Goal: Complete application form

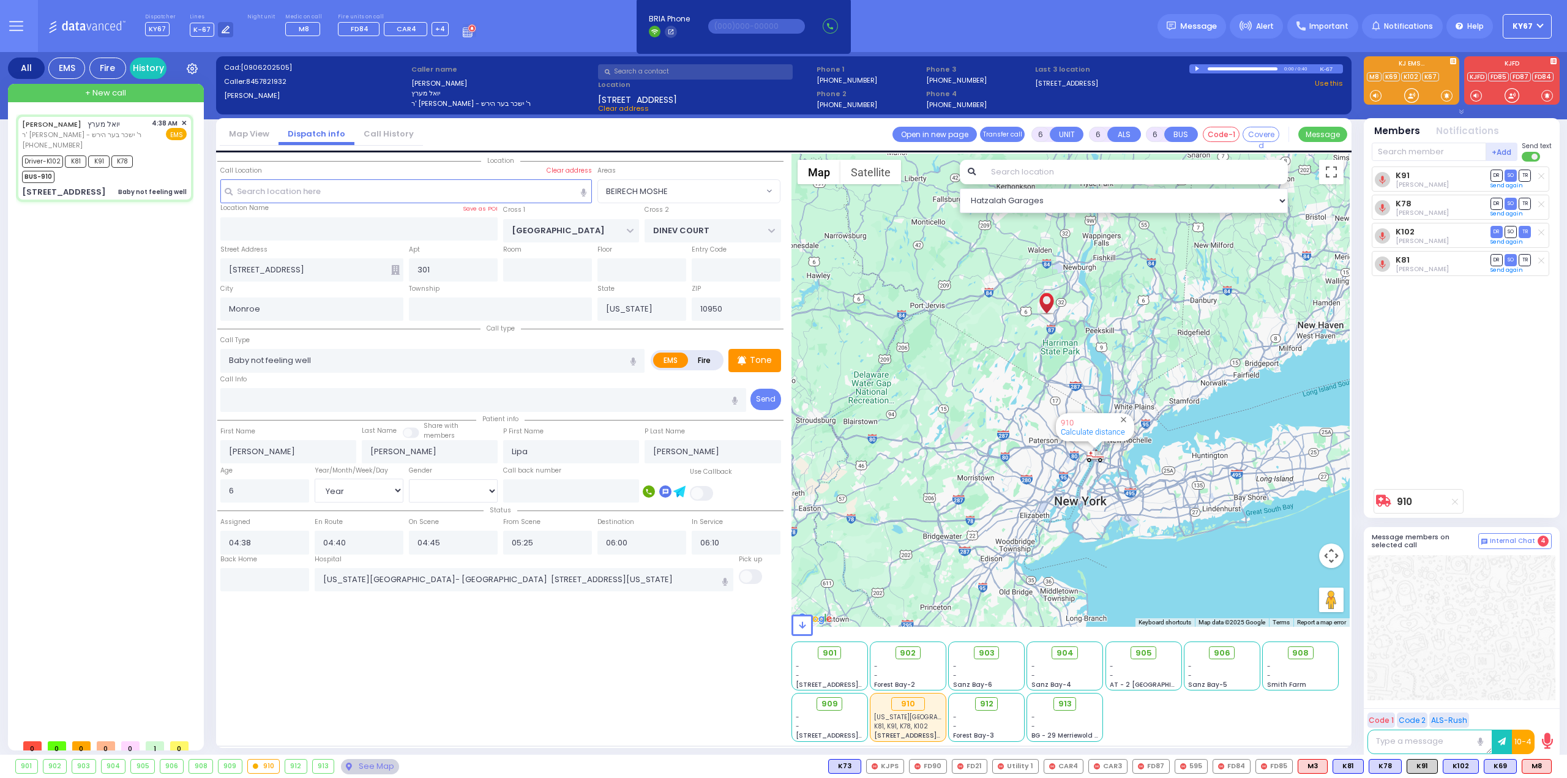
select select "BEIRECH MOSHE"
select select "Year"
select select "[DEMOGRAPHIC_DATA]"
select select
radio input "true"
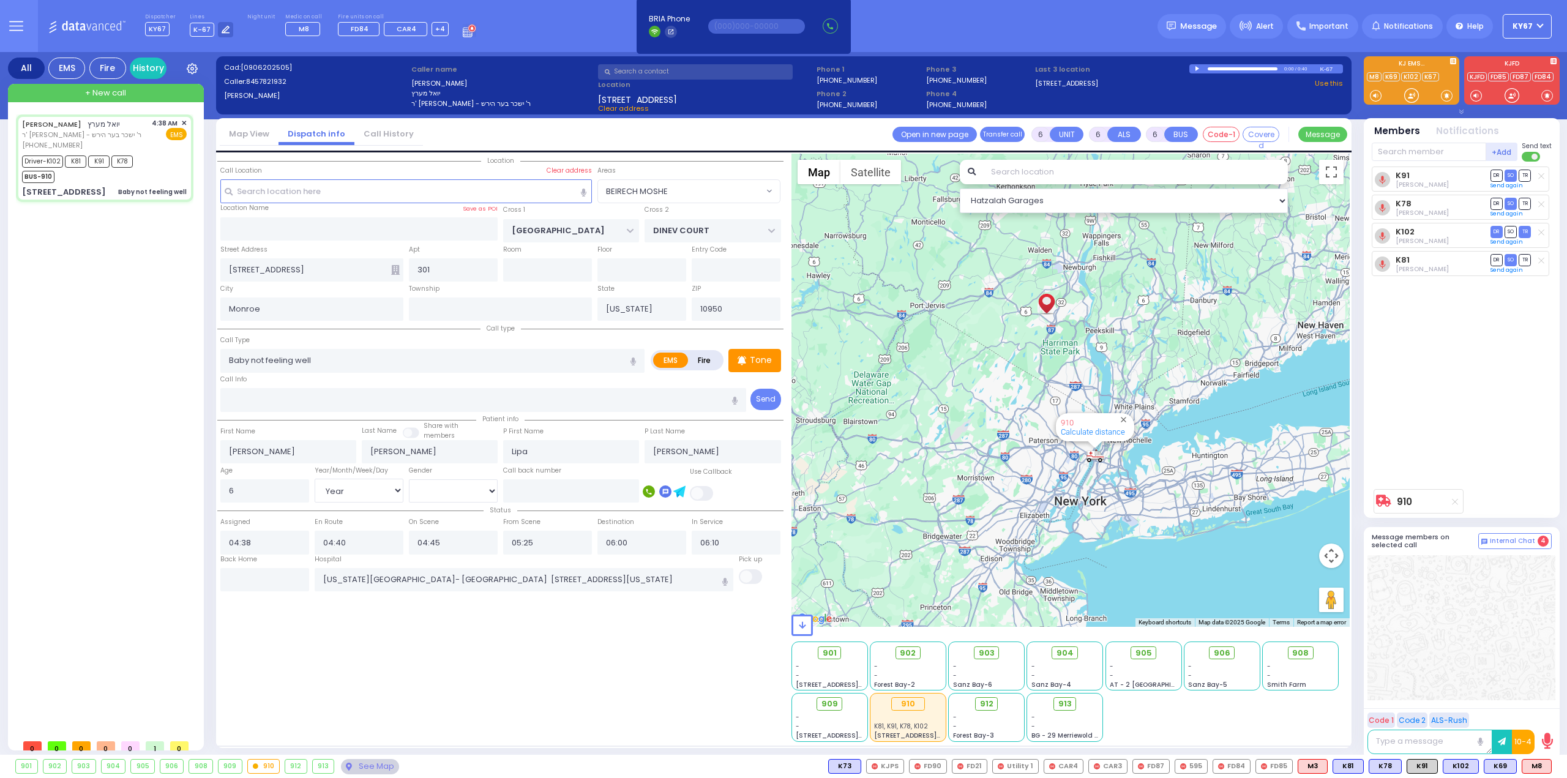
select select "Year"
select select "[DEMOGRAPHIC_DATA]"
select select "Hatzalah Garages"
select select "BEIRECH MOSHE"
select select
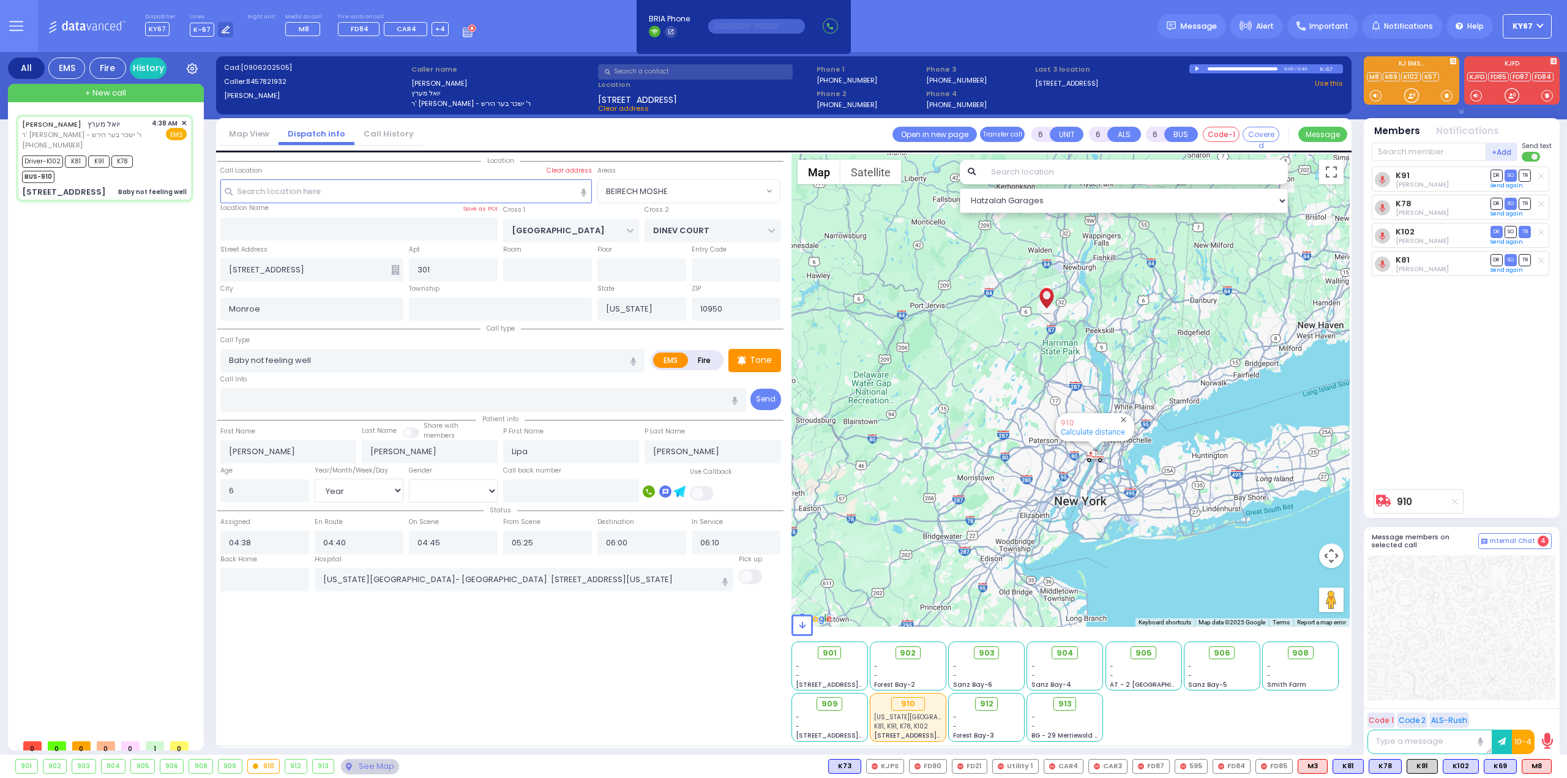
radio input "true"
select select "Year"
select select "[DEMOGRAPHIC_DATA]"
select select "Hatzalah Garages"
select select "BEIRECH MOSHE"
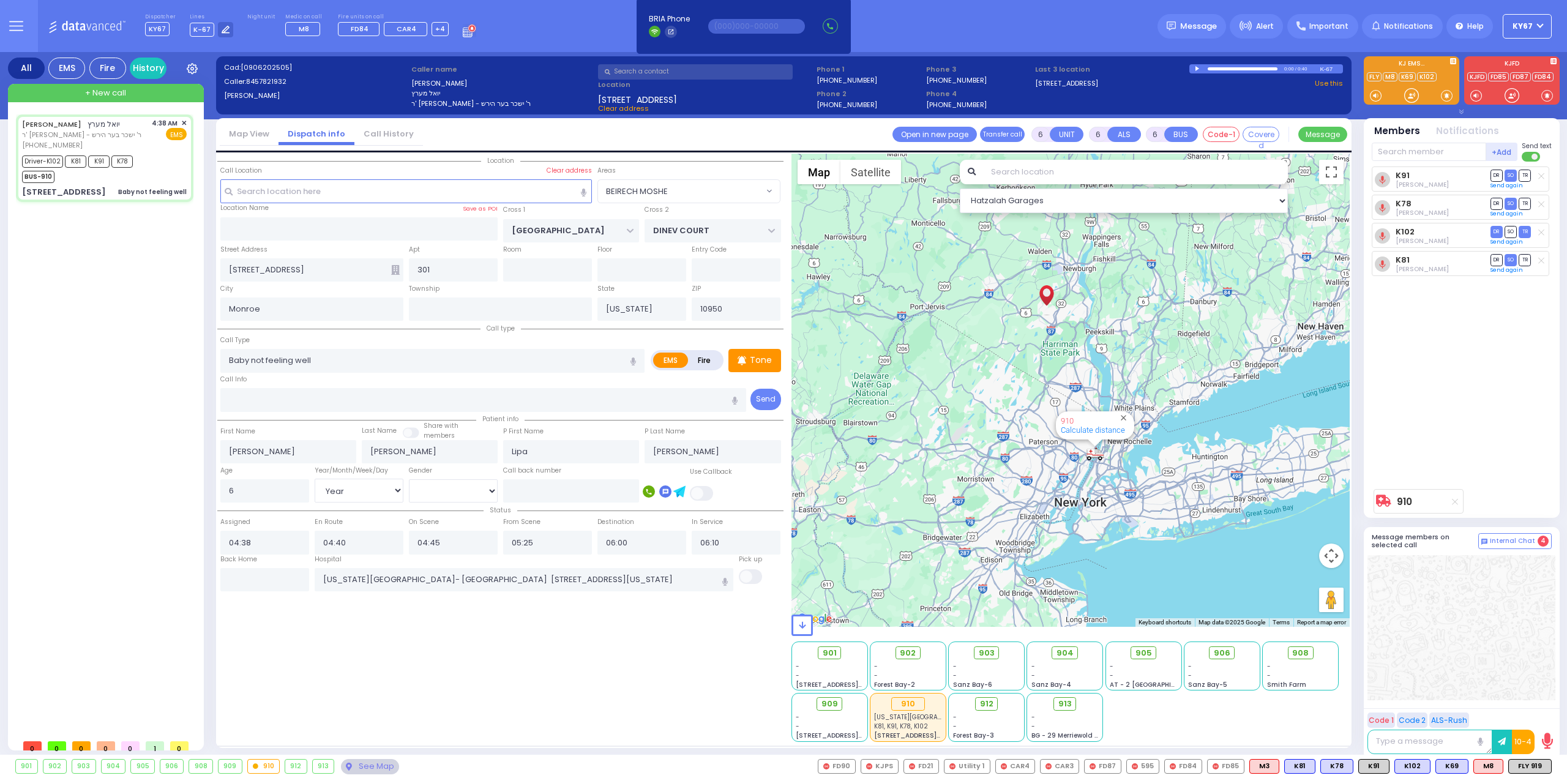
select select
radio input "true"
select select "Year"
select select "[DEMOGRAPHIC_DATA]"
select select "Hatzalah Garages"
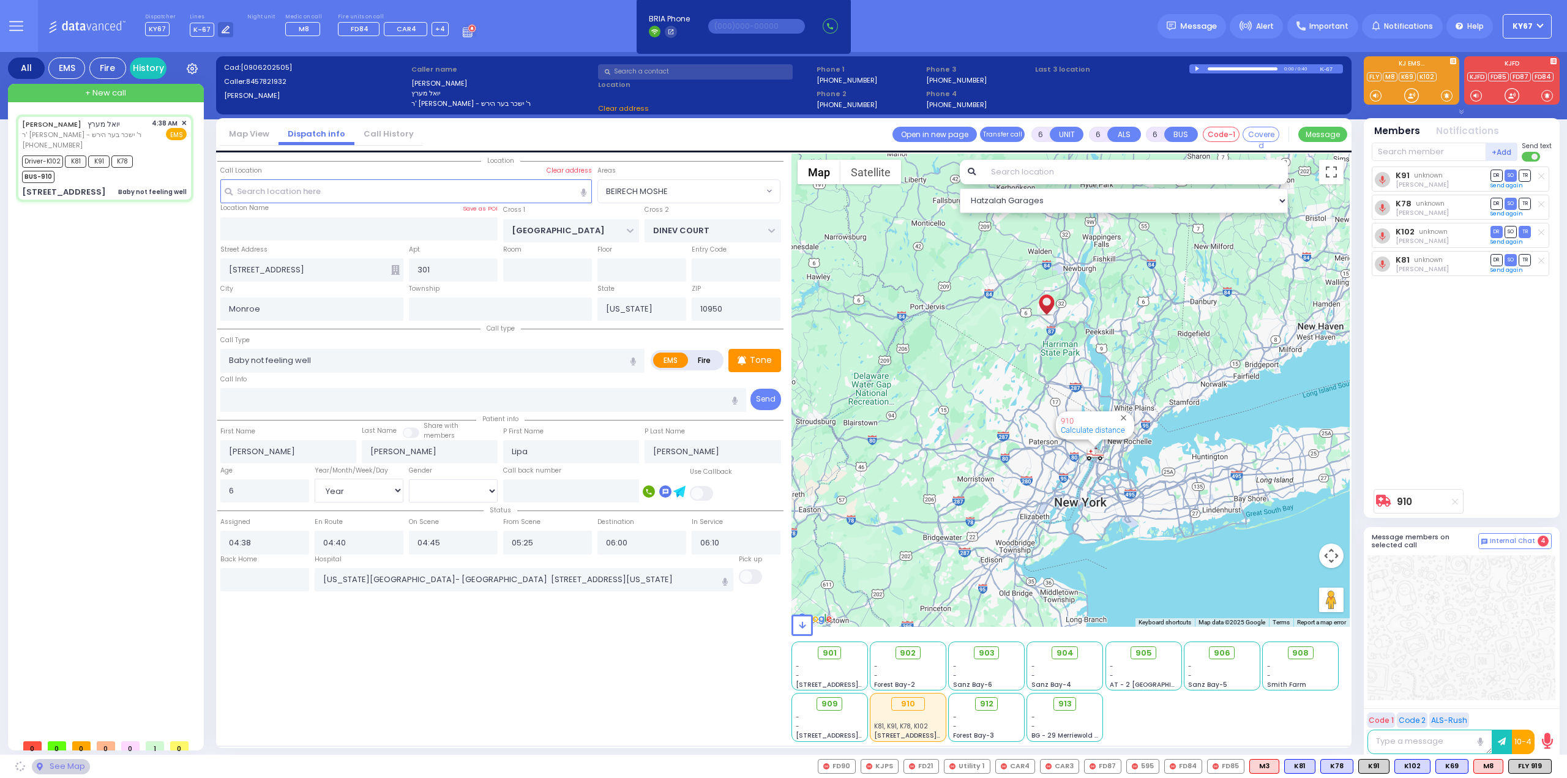
select select "BEIRECH MOSHE"
select select
radio input "true"
select select "Year"
select select "[DEMOGRAPHIC_DATA]"
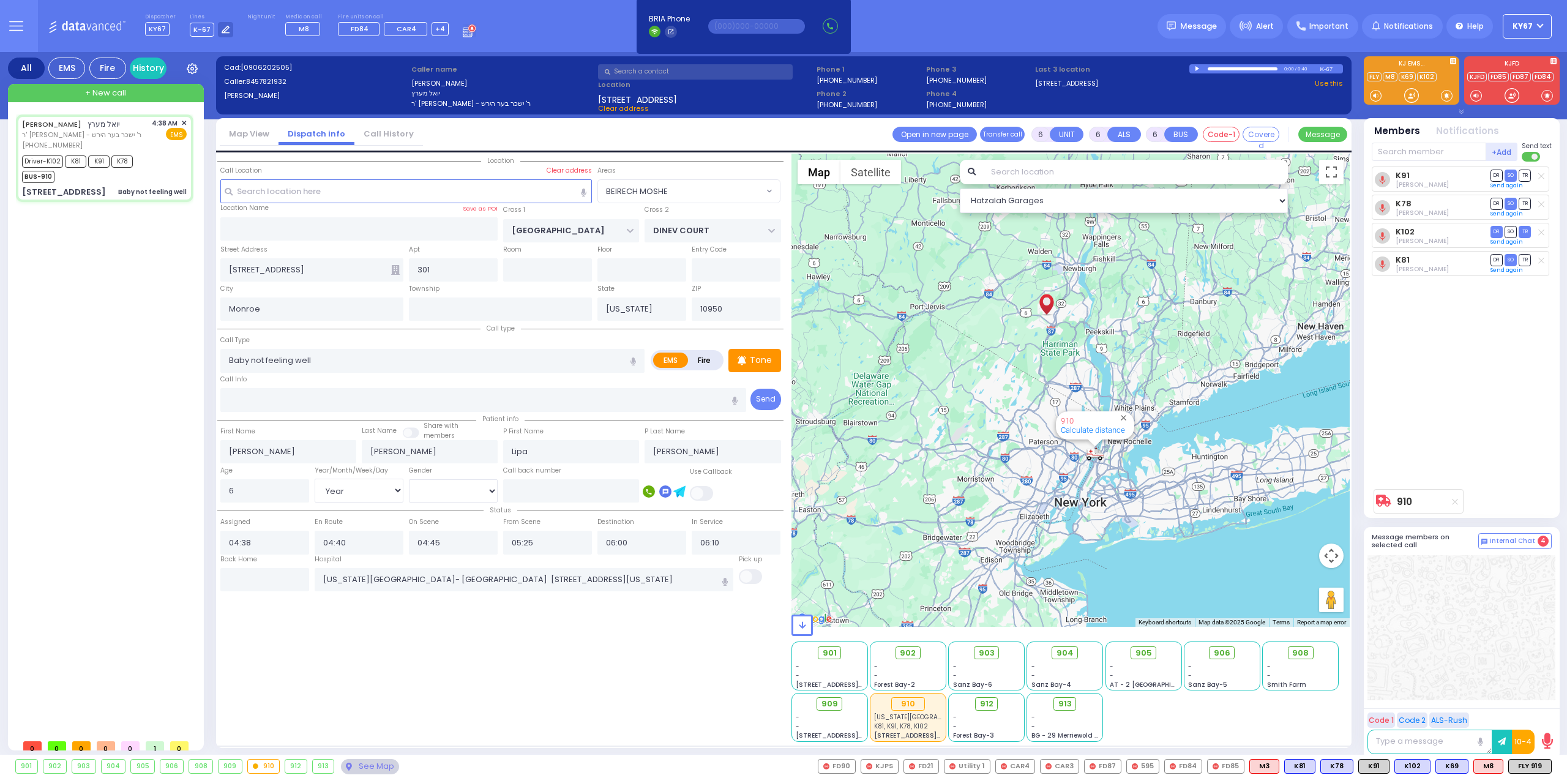
select select "BEIRECH MOSHE"
select select "Hatzalah Garages"
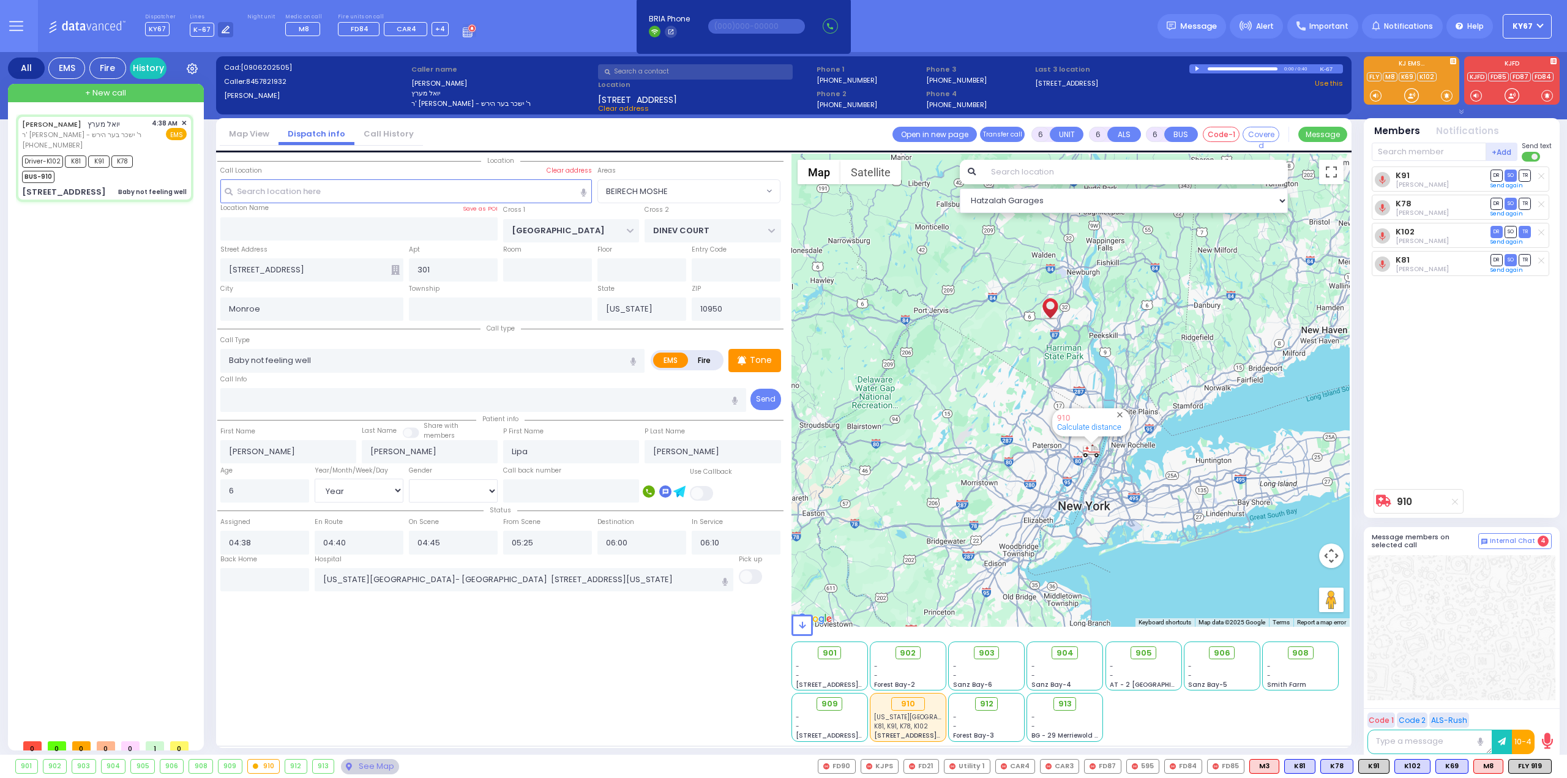
select select
radio input "true"
select select "Year"
select select "[DEMOGRAPHIC_DATA]"
select select "Hatzalah Garages"
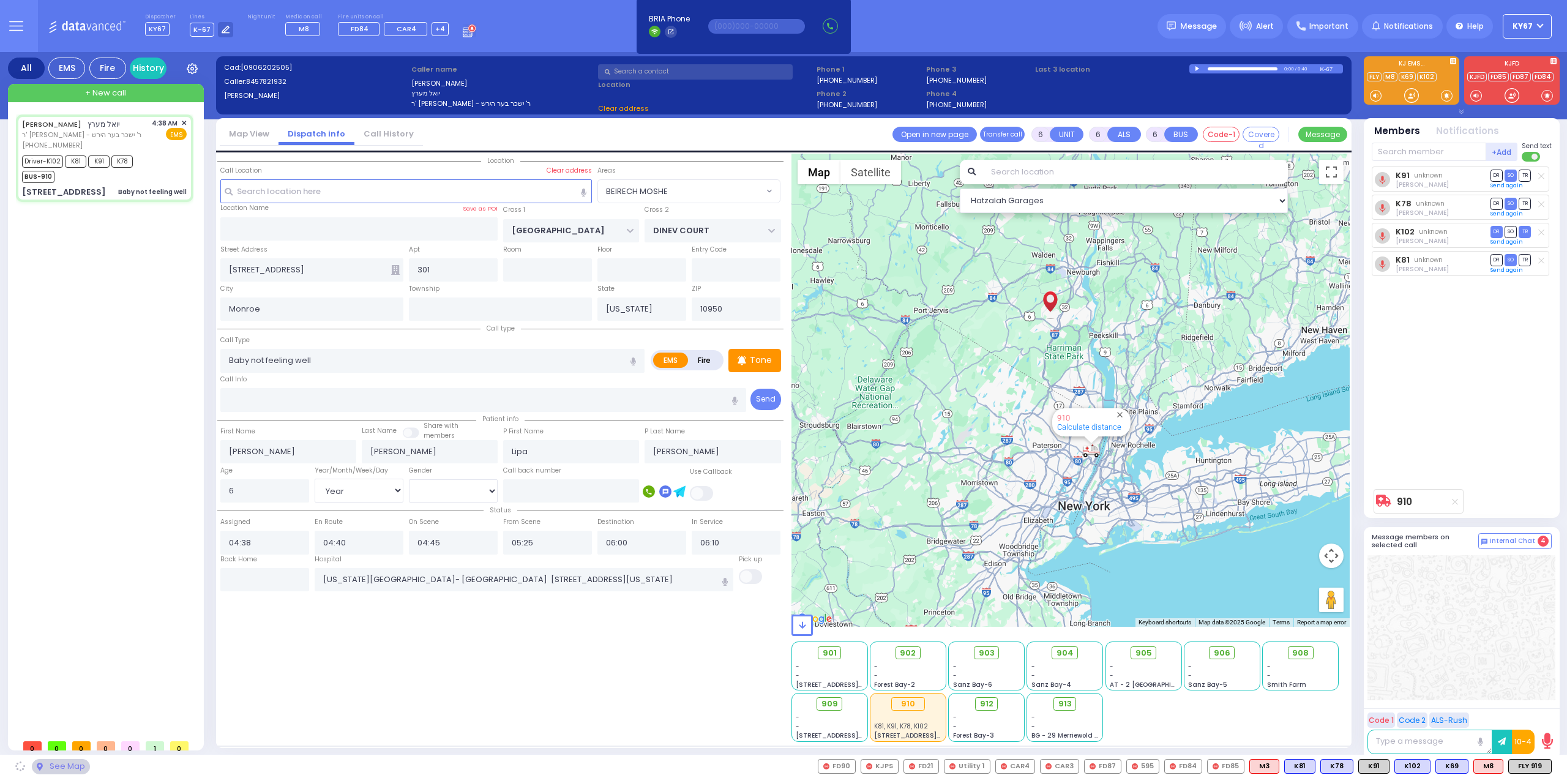
select select "BEIRECH MOSHE"
select select
radio input "true"
select select "Year"
select select "[DEMOGRAPHIC_DATA]"
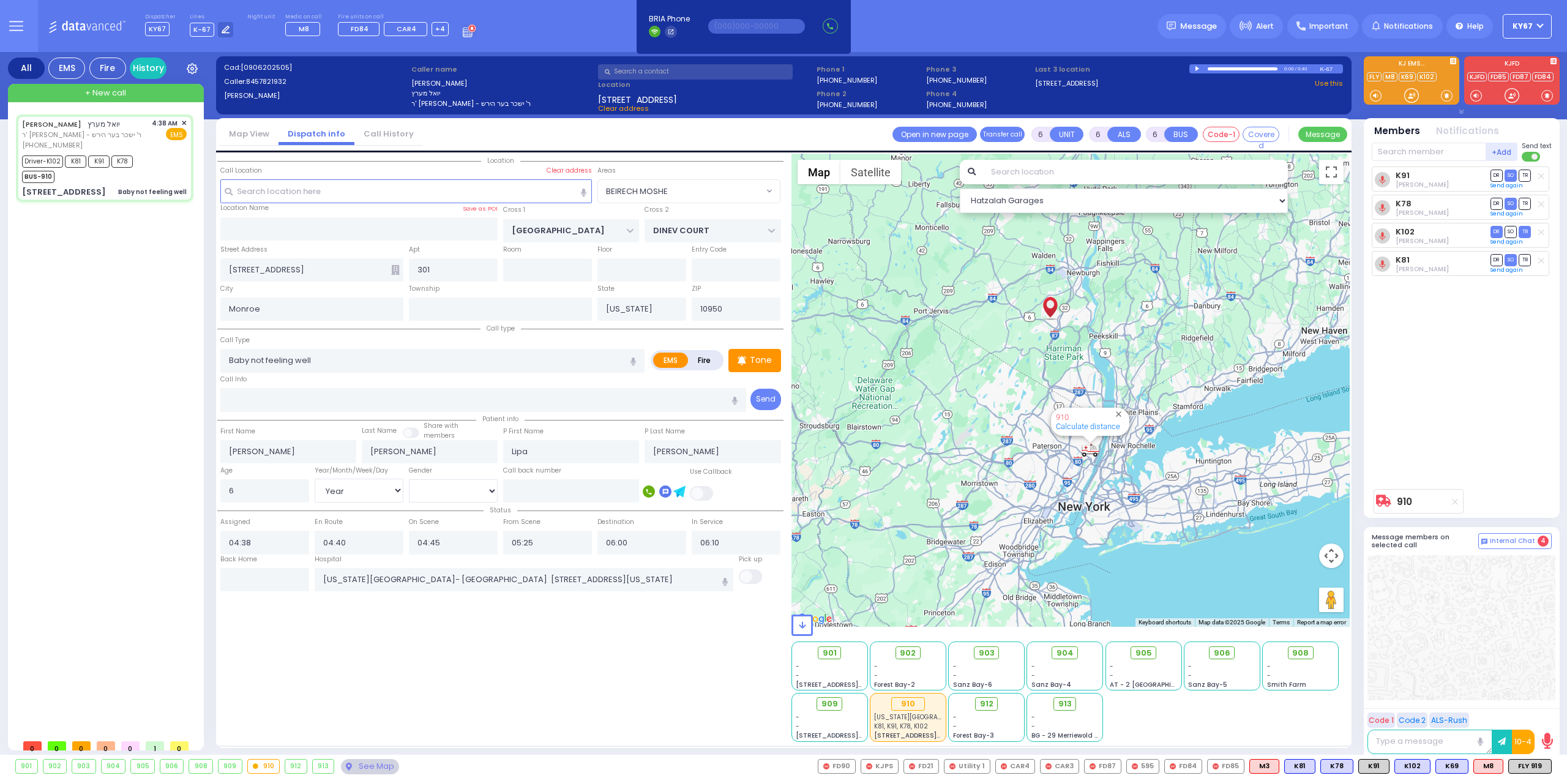
select select "Hatzalah Garages"
select select "BEIRECH MOSHE"
select select
radio input "true"
select select "Year"
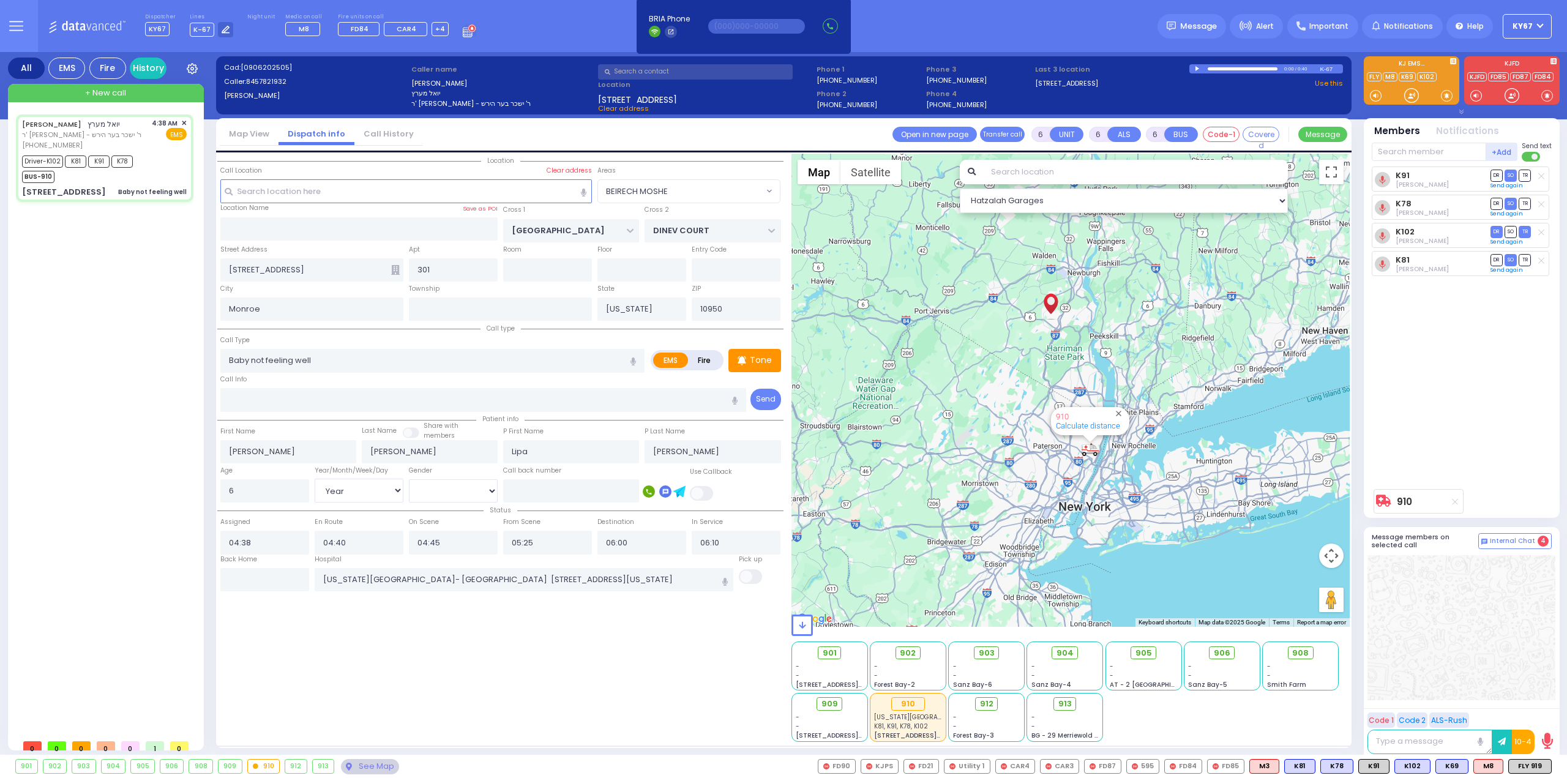
select select "[DEMOGRAPHIC_DATA]"
select select "Hatzalah Garages"
select select "BEIRECH MOSHE"
